Goal: Information Seeking & Learning: Learn about a topic

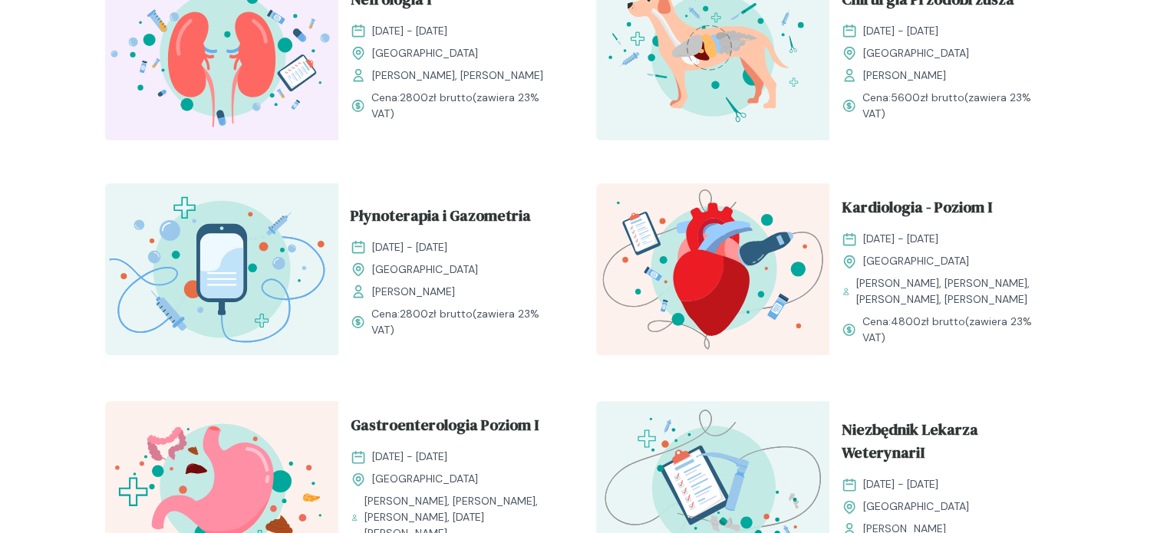
scroll to position [826, 0]
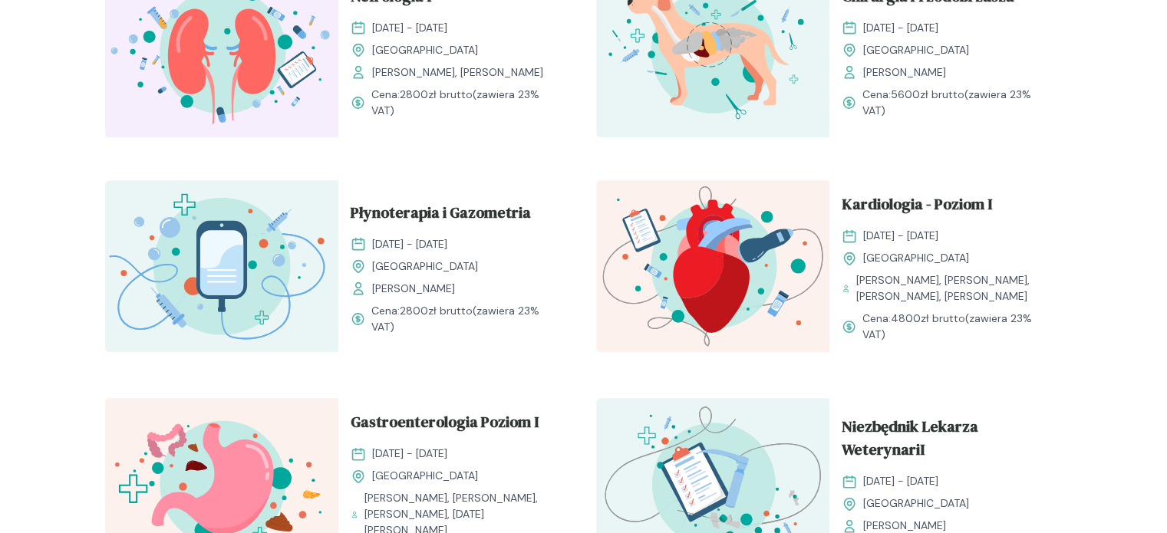
drag, startPoint x: 1178, startPoint y: 58, endPoint x: 1178, endPoint y: 219, distance: 161.1
click at [1166, 219] on html "Szkolenia Prowadzący Rozwijaj swoją pasję do medycyny weterynaryjnej Oferujemy …" at bounding box center [583, 479] width 1167 height 2610
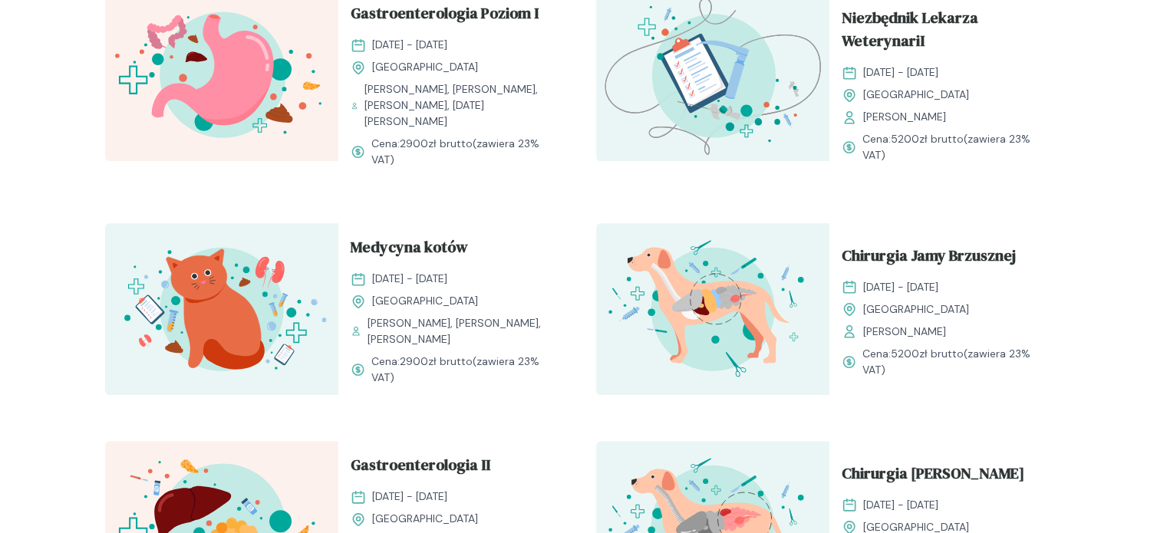
scroll to position [1247, 0]
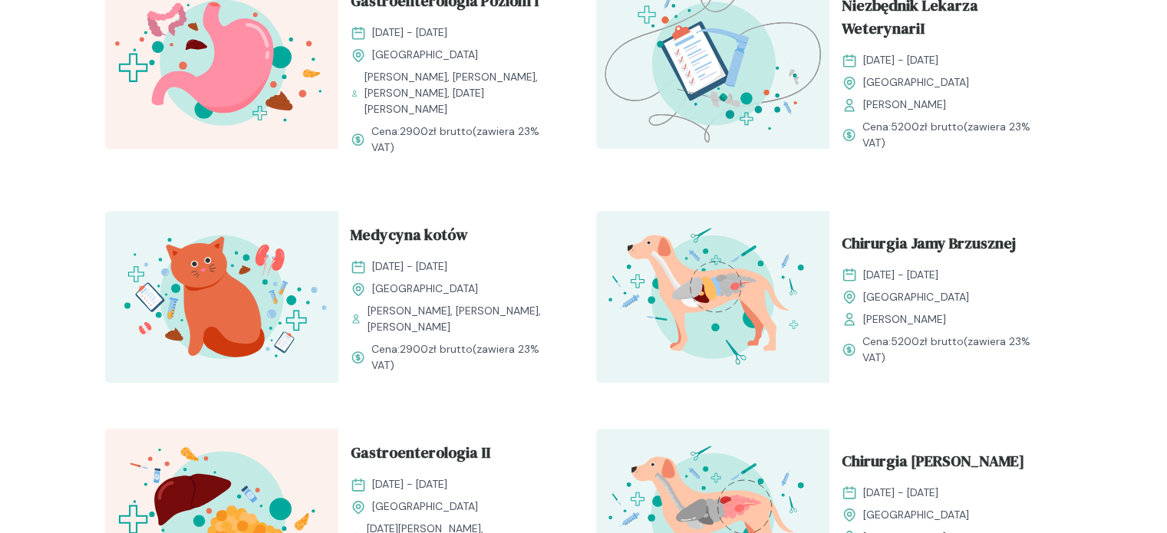
click at [228, 319] on img at bounding box center [221, 297] width 233 height 172
click at [385, 234] on span "Medycyna kotów" at bounding box center [409, 237] width 117 height 29
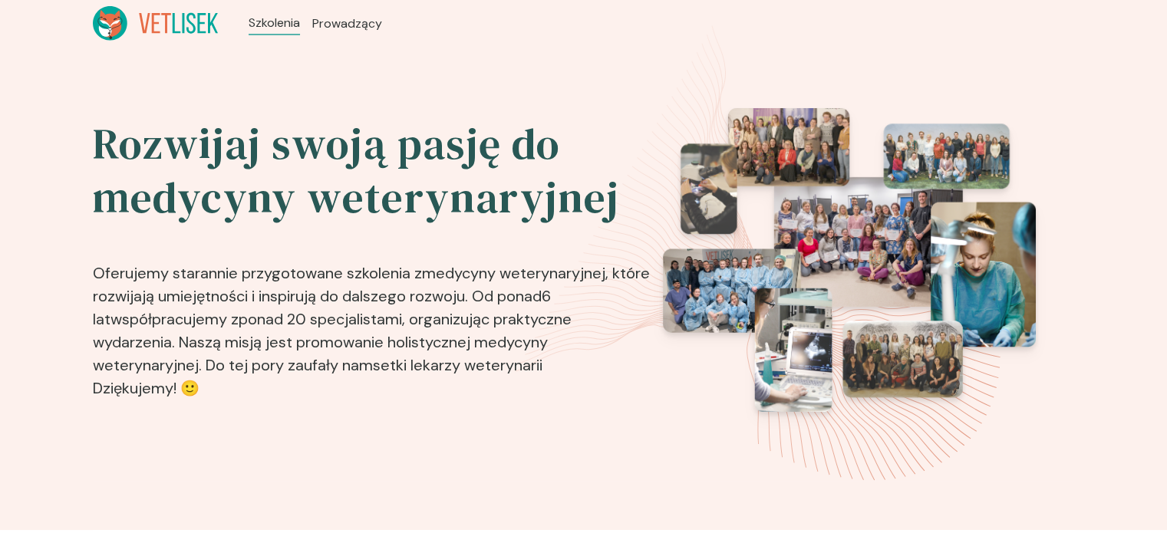
scroll to position [1247, 0]
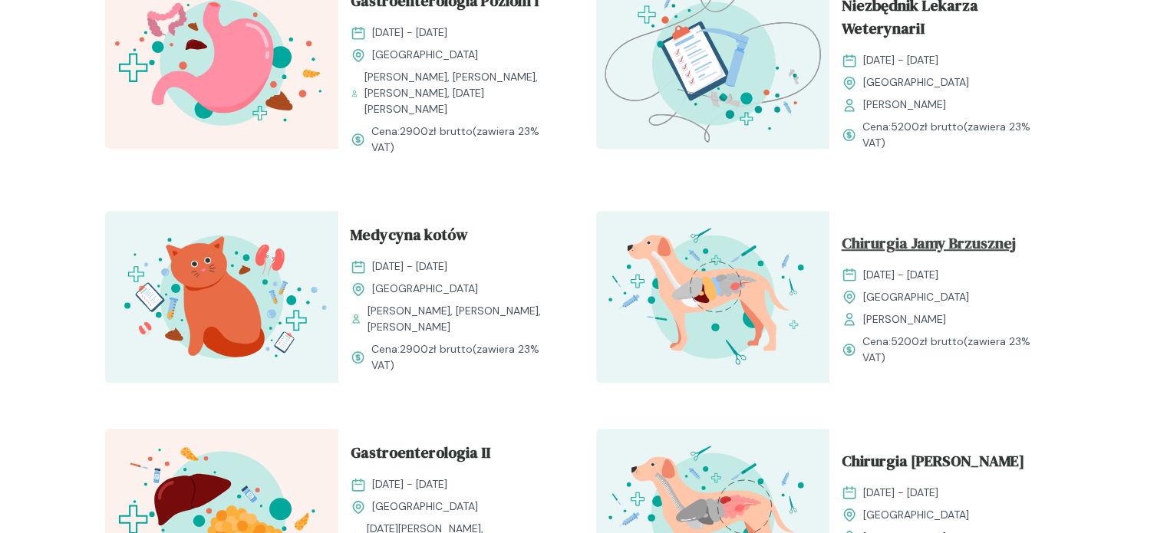
click at [958, 244] on span "Chirurgia Jamy Brzusznej" at bounding box center [929, 246] width 174 height 29
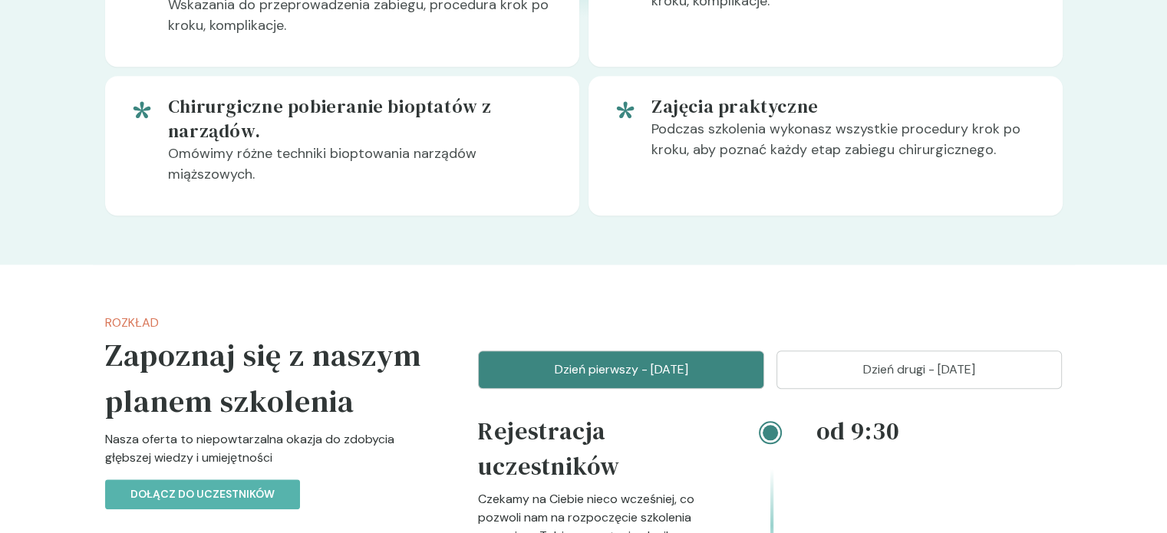
scroll to position [1842, 0]
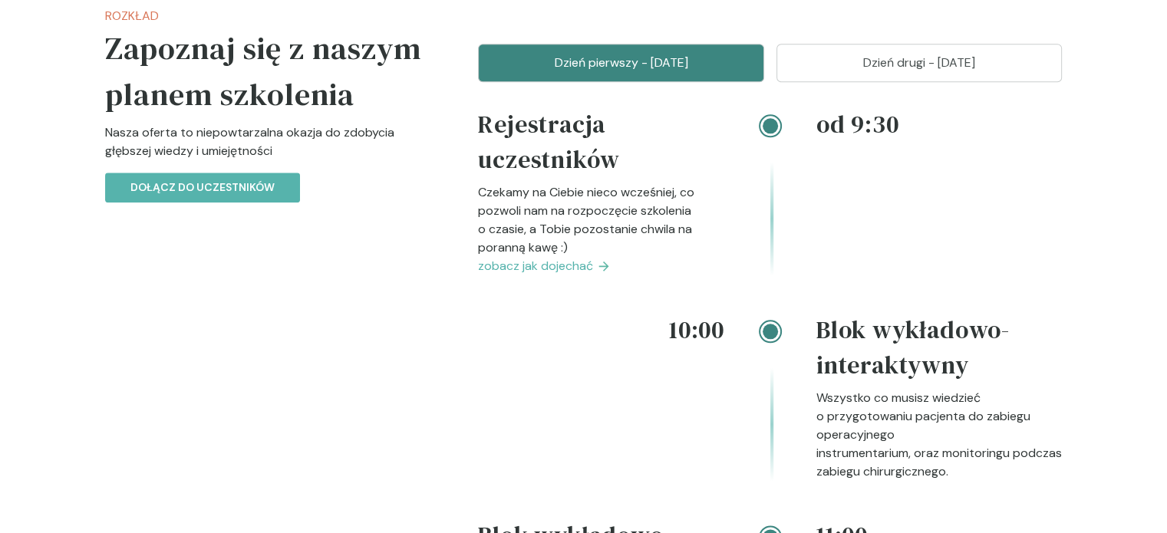
click at [586, 268] on span "zobacz jak dojechać" at bounding box center [535, 266] width 115 height 18
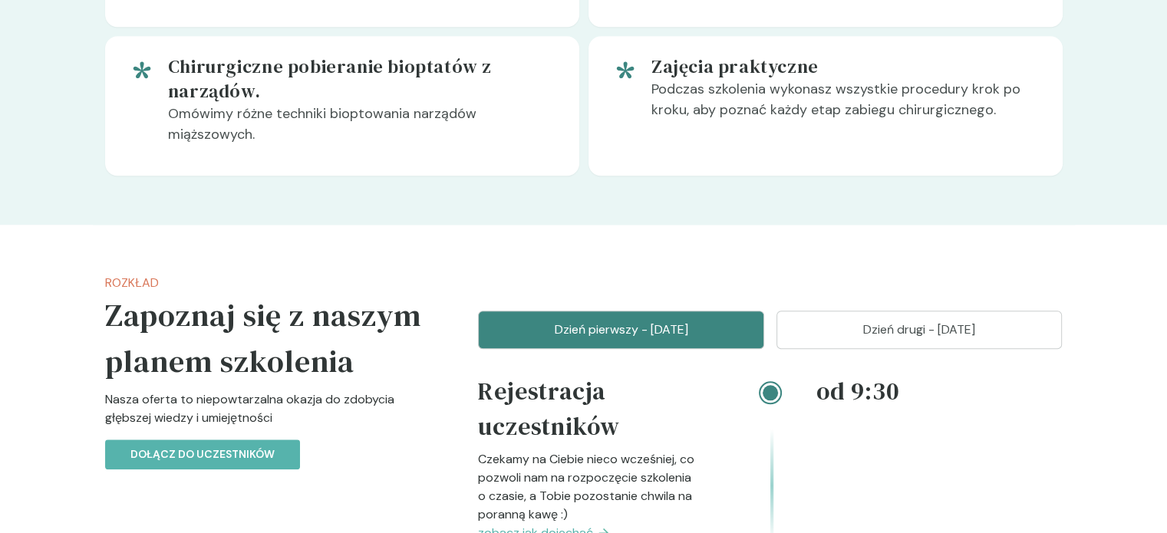
scroll to position [1570, 0]
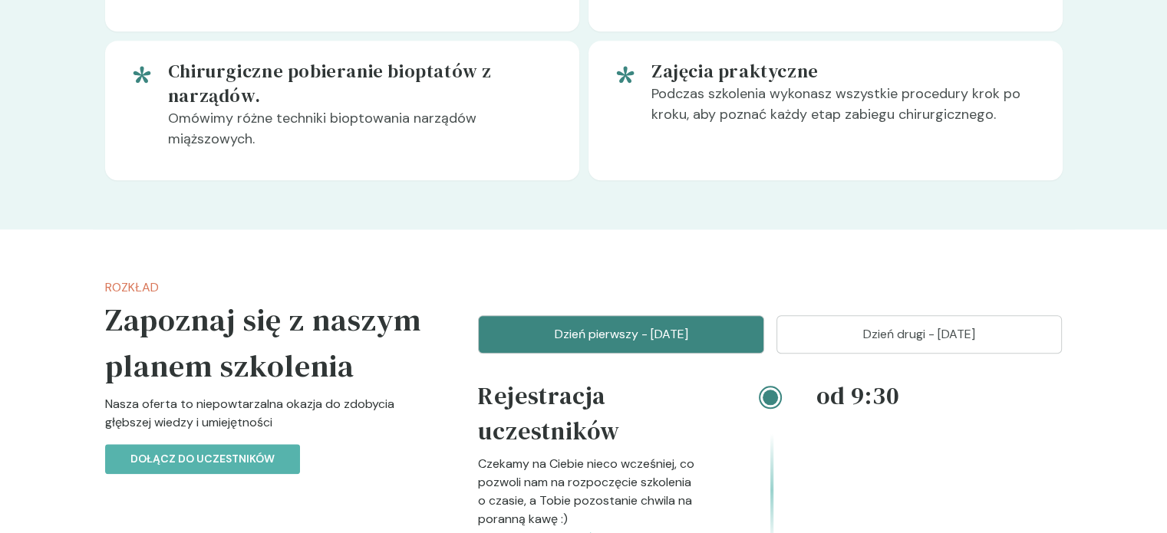
click at [813, 330] on p "Dzień drugi - [DATE]" at bounding box center [920, 334] width 248 height 18
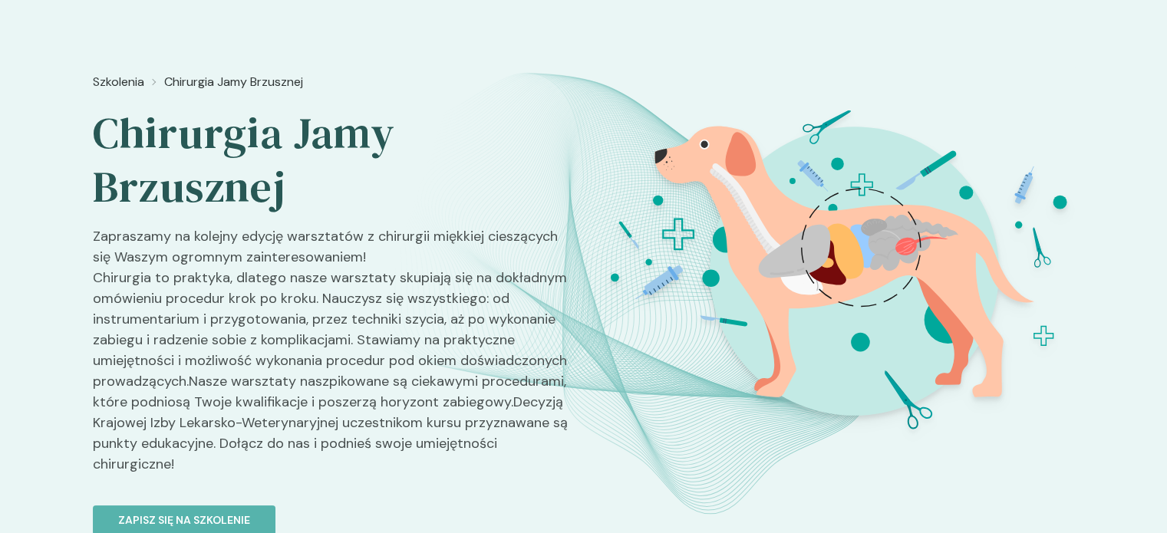
scroll to position [0, 0]
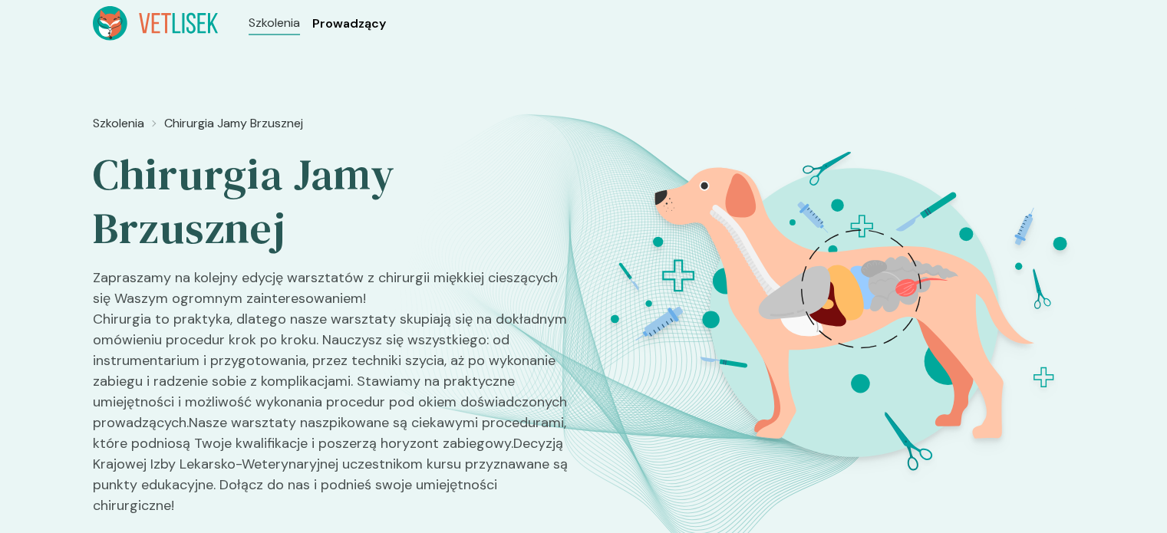
click at [351, 25] on span "Prowadzący" at bounding box center [349, 24] width 74 height 18
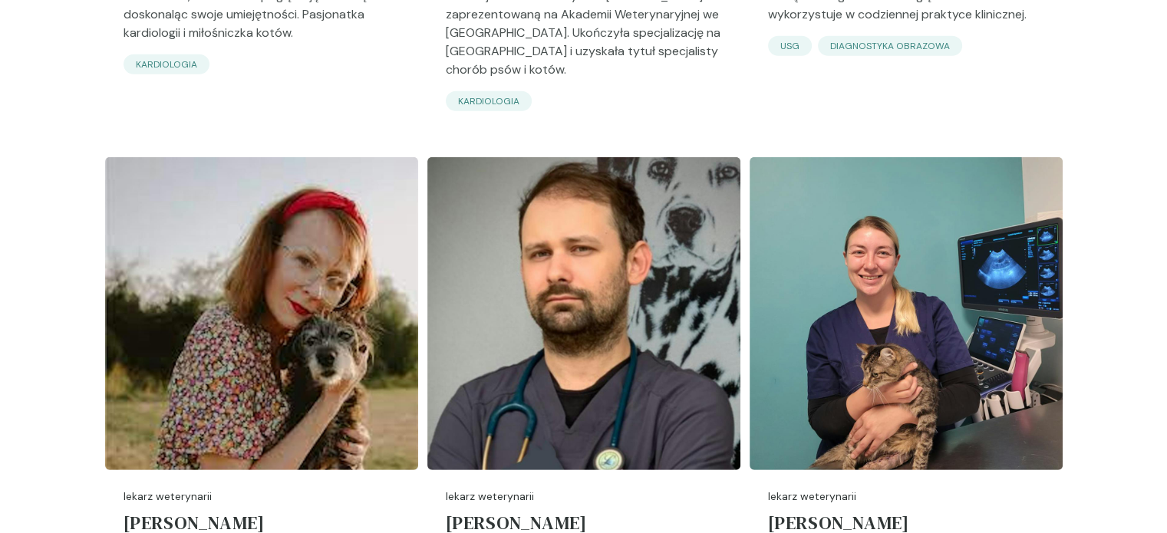
scroll to position [4450, 0]
